Goal: Check status: Check status

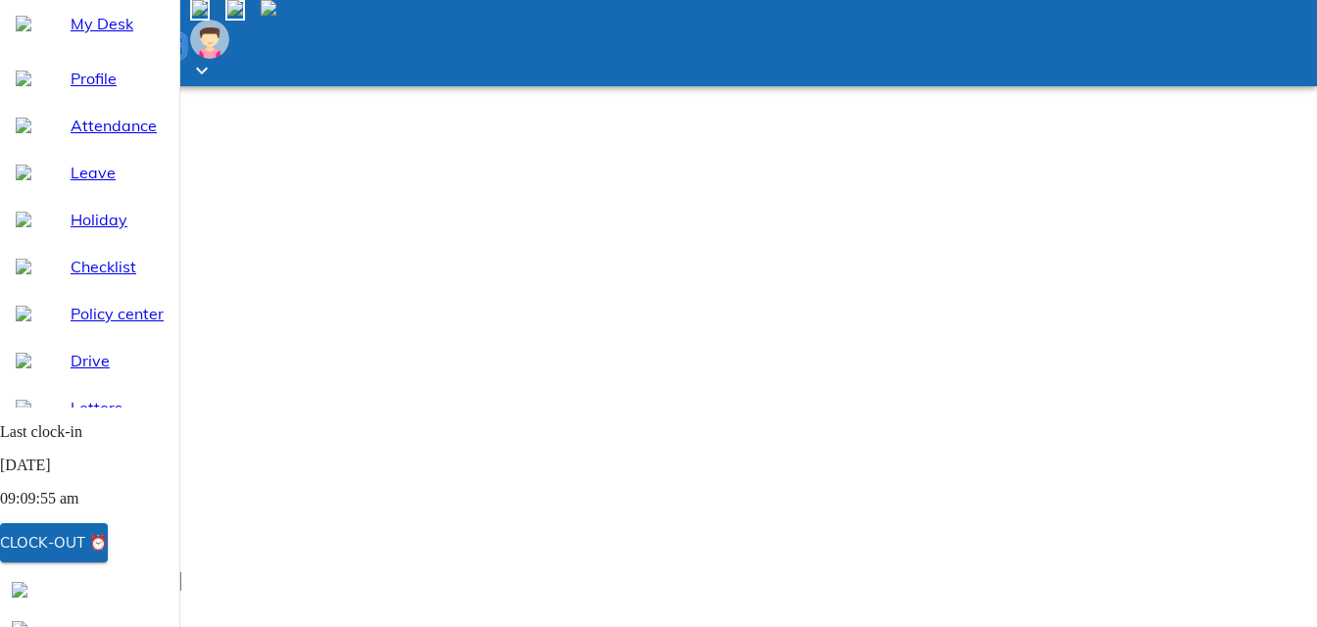
scroll to position [98, 0]
click at [108, 545] on div "Clock-out ⏰" at bounding box center [54, 542] width 108 height 25
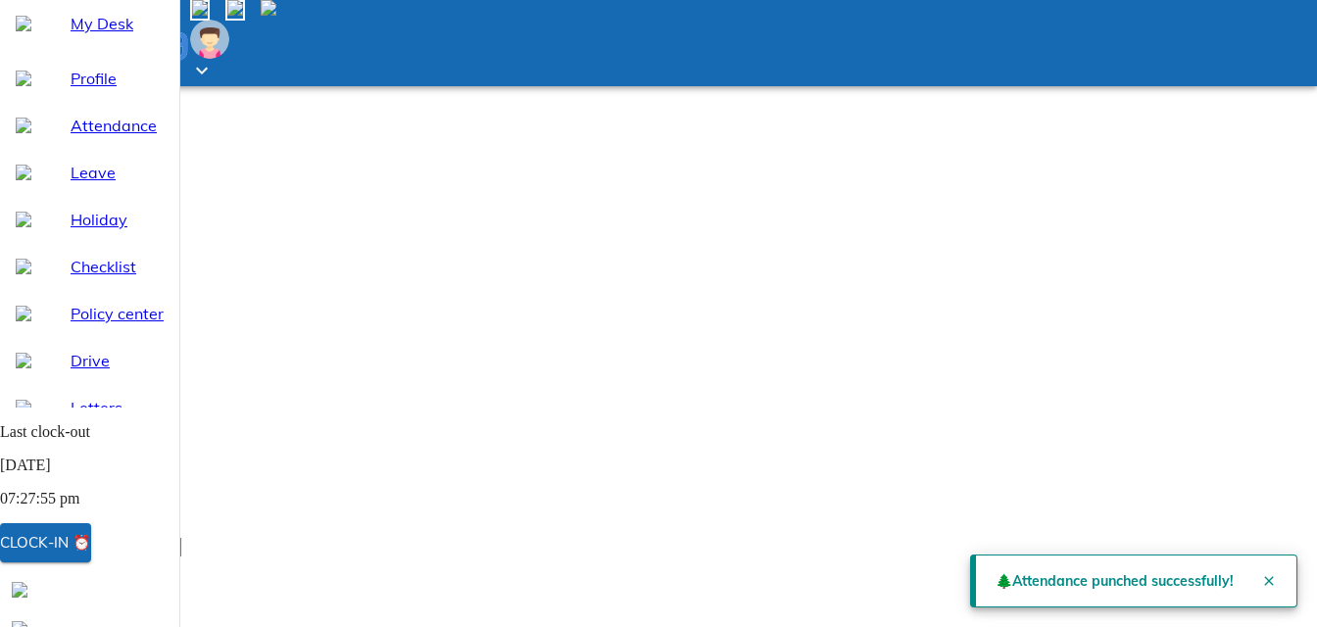
click at [88, 137] on span "Attendance" at bounding box center [117, 126] width 93 height 24
select select "9"
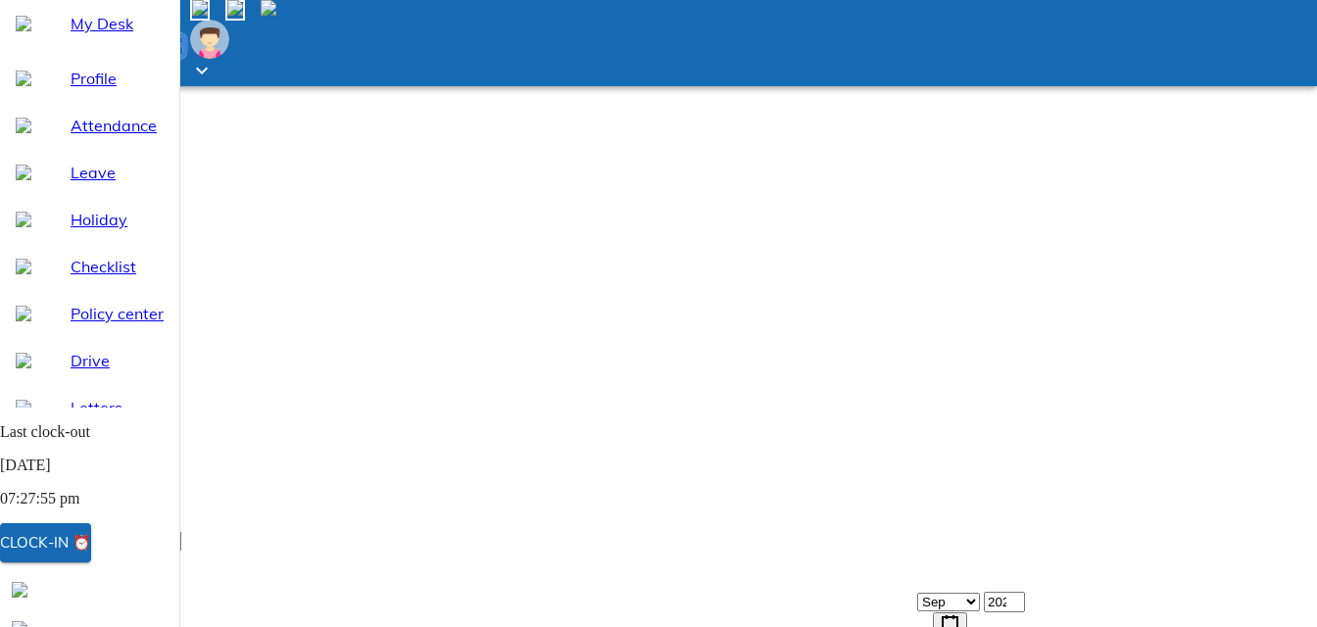
scroll to position [98, 0]
